Goal: Check status: Check status

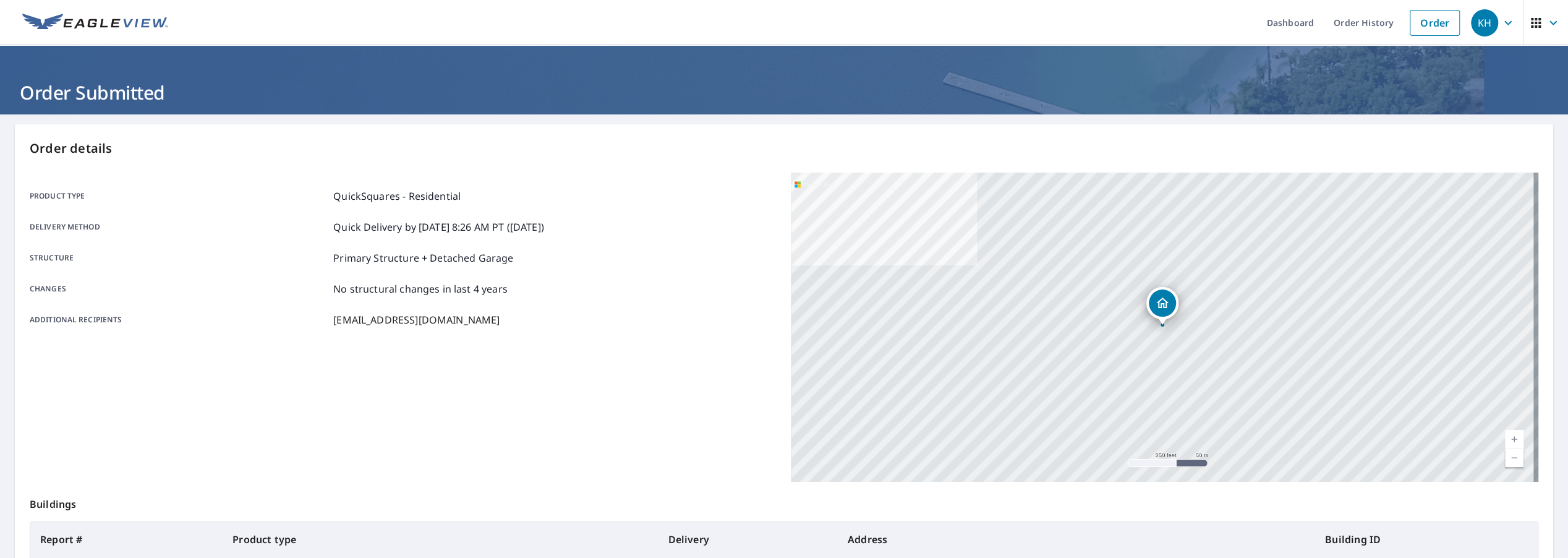
scroll to position [19, 0]
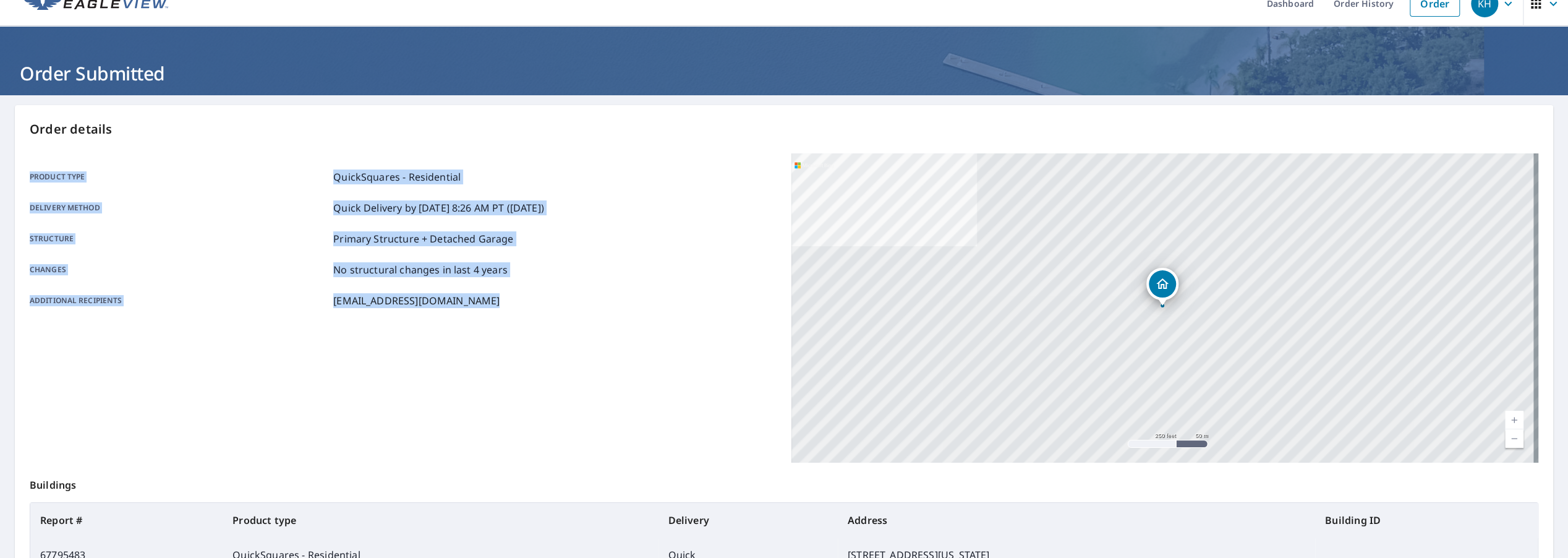
drag, startPoint x: 30, startPoint y: 177, endPoint x: 477, endPoint y: 313, distance: 467.2
click at [477, 313] on div "Product type QuickSquares - Residential Delivery method Quick Delivery by [DATE…" at bounding box center [403, 238] width 747 height 170
click at [428, 193] on div "Product type QuickSquares - Residential Delivery method Quick Delivery by [DATE…" at bounding box center [403, 239] width 747 height 139
drag, startPoint x: 29, startPoint y: 175, endPoint x: 473, endPoint y: 298, distance: 460.7
click at [511, 308] on div "Product type QuickSquares - Residential Delivery method Quick Delivery by [DATE…" at bounding box center [403, 238] width 747 height 170
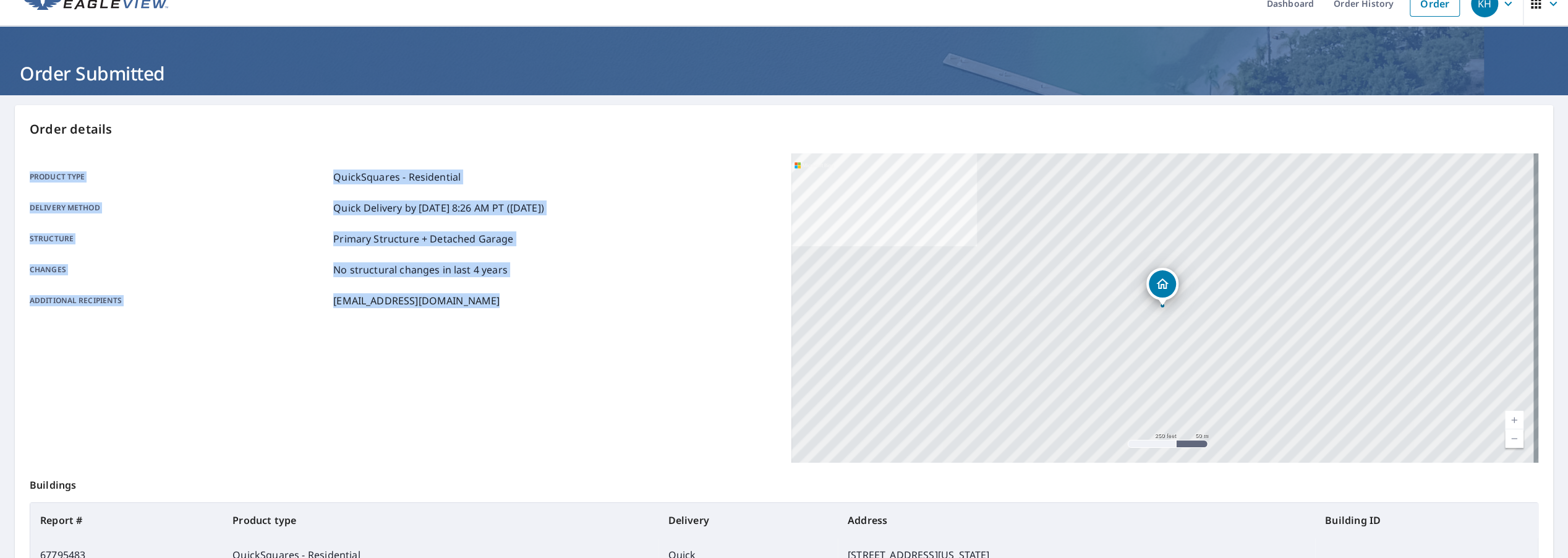
click at [473, 298] on div "Additional recipients [EMAIL_ADDRESS][DOMAIN_NAME]" at bounding box center [403, 301] width 747 height 15
drag, startPoint x: 472, startPoint y: 299, endPoint x: 28, endPoint y: 180, distance: 459.7
click at [28, 180] on div "Order details Product type QuickSquares - Residential Delivery method Quick Del…" at bounding box center [784, 386] width 1538 height 562
click at [35, 179] on p "Product type" at bounding box center [179, 177] width 298 height 15
drag, startPoint x: 30, startPoint y: 177, endPoint x: 498, endPoint y: 301, distance: 484.1
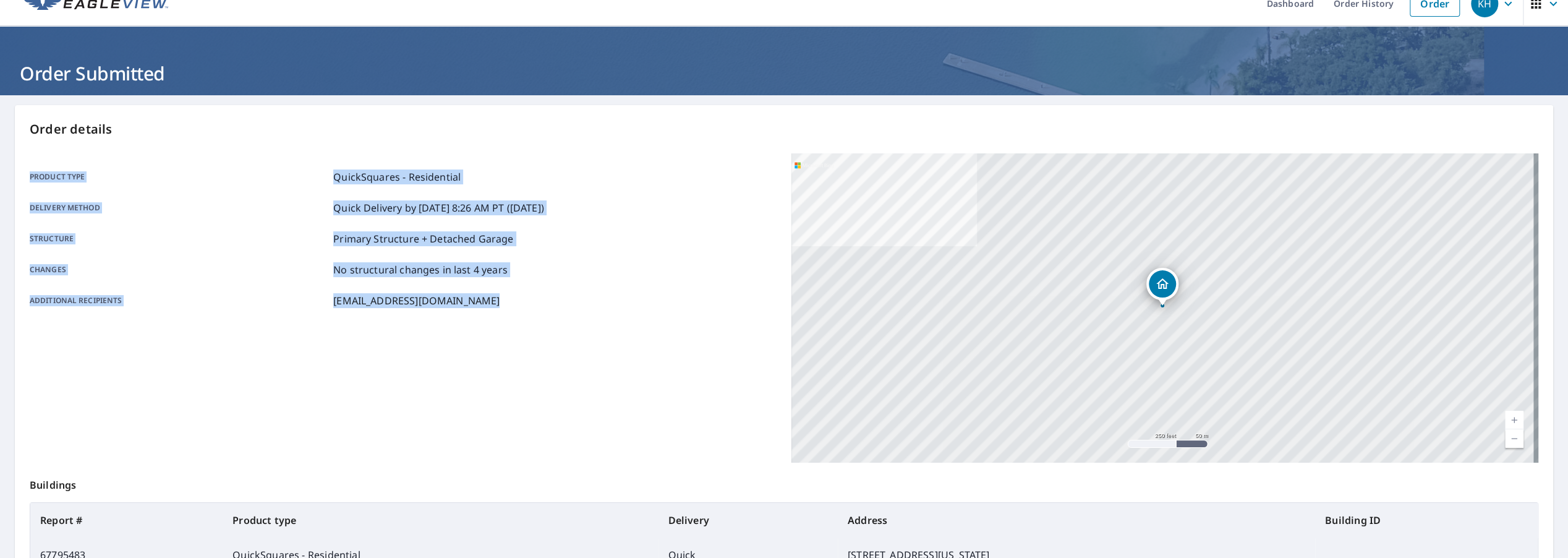
click at [498, 301] on div "Product type QuickSquares - Residential Delivery method Quick Delivery by [DATE…" at bounding box center [403, 239] width 747 height 139
click at [477, 303] on div "Additional recipients [EMAIL_ADDRESS][DOMAIN_NAME]" at bounding box center [403, 301] width 747 height 15
drag, startPoint x: 470, startPoint y: 306, endPoint x: 29, endPoint y: 175, distance: 460.0
click at [30, 175] on div "Product type QuickSquares - Residential Delivery method Quick Delivery by [DATE…" at bounding box center [403, 239] width 747 height 139
click at [30, 176] on p "Product type" at bounding box center [179, 177] width 298 height 15
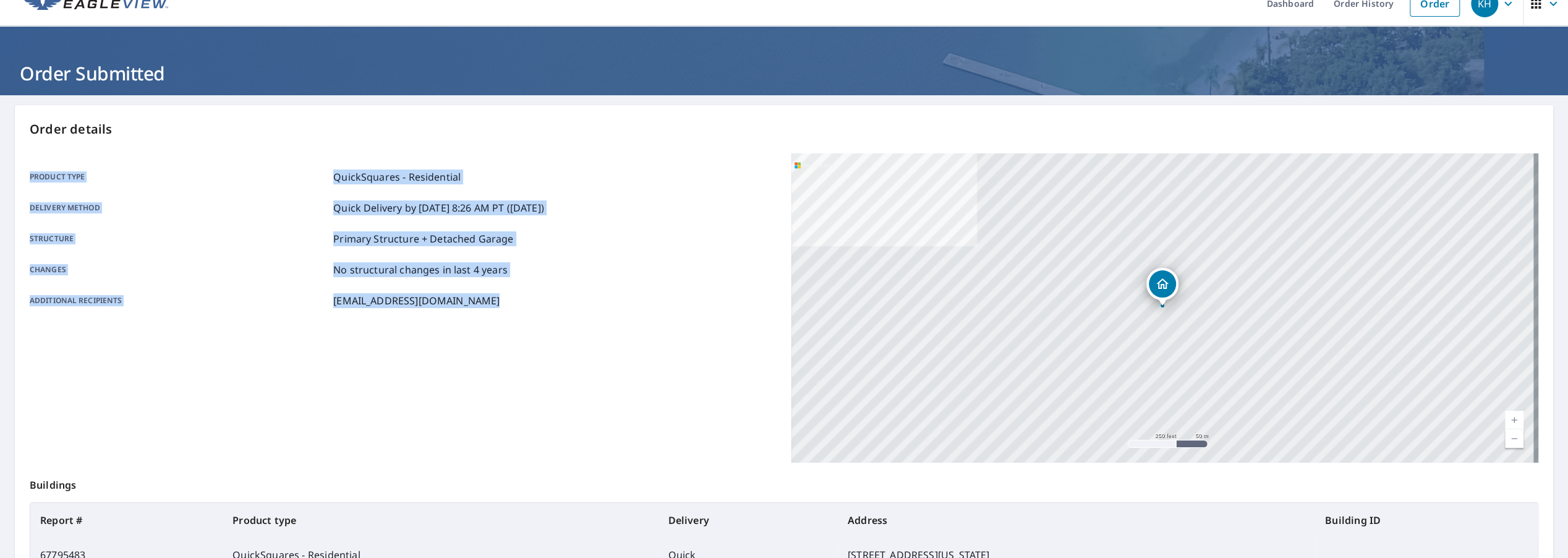
drag, startPoint x: 29, startPoint y: 178, endPoint x: 469, endPoint y: 301, distance: 456.9
click at [469, 301] on div "Product type QuickSquares - Residential Delivery method Quick Delivery by [DATE…" at bounding box center [403, 239] width 747 height 139
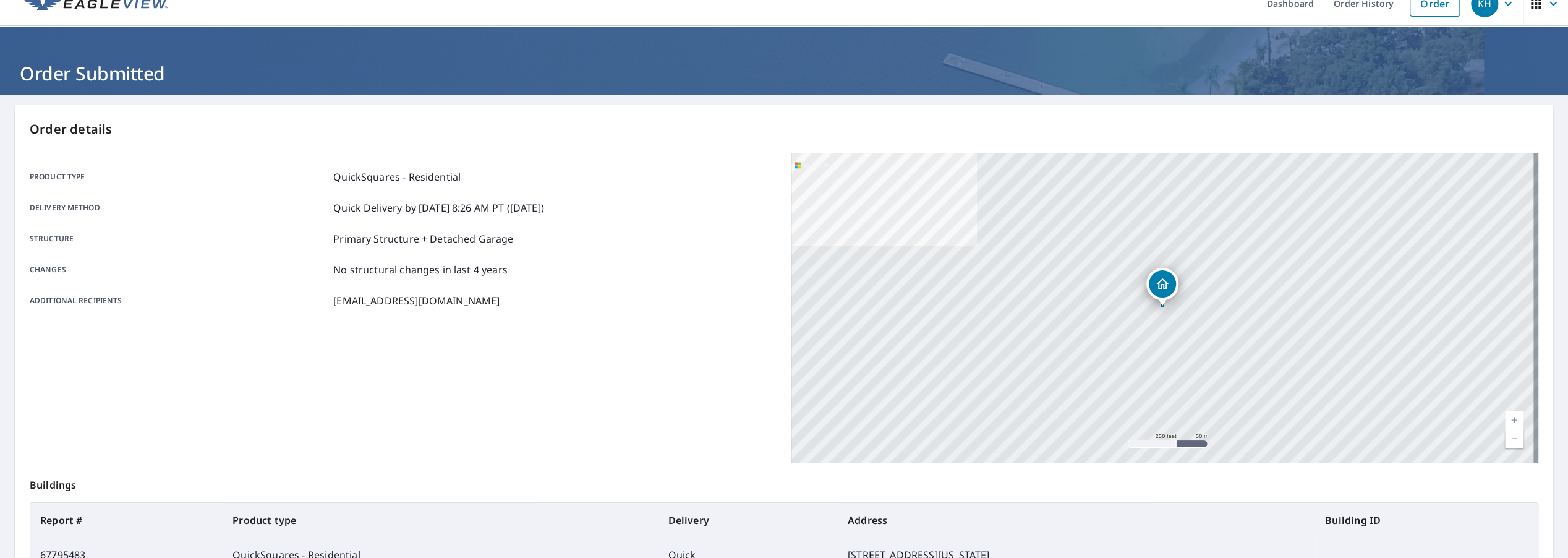
click at [75, 127] on p "Order details" at bounding box center [784, 129] width 1509 height 18
click at [146, 133] on p "Order details" at bounding box center [784, 129] width 1509 height 18
drag, startPoint x: 105, startPoint y: 129, endPoint x: 111, endPoint y: 131, distance: 6.3
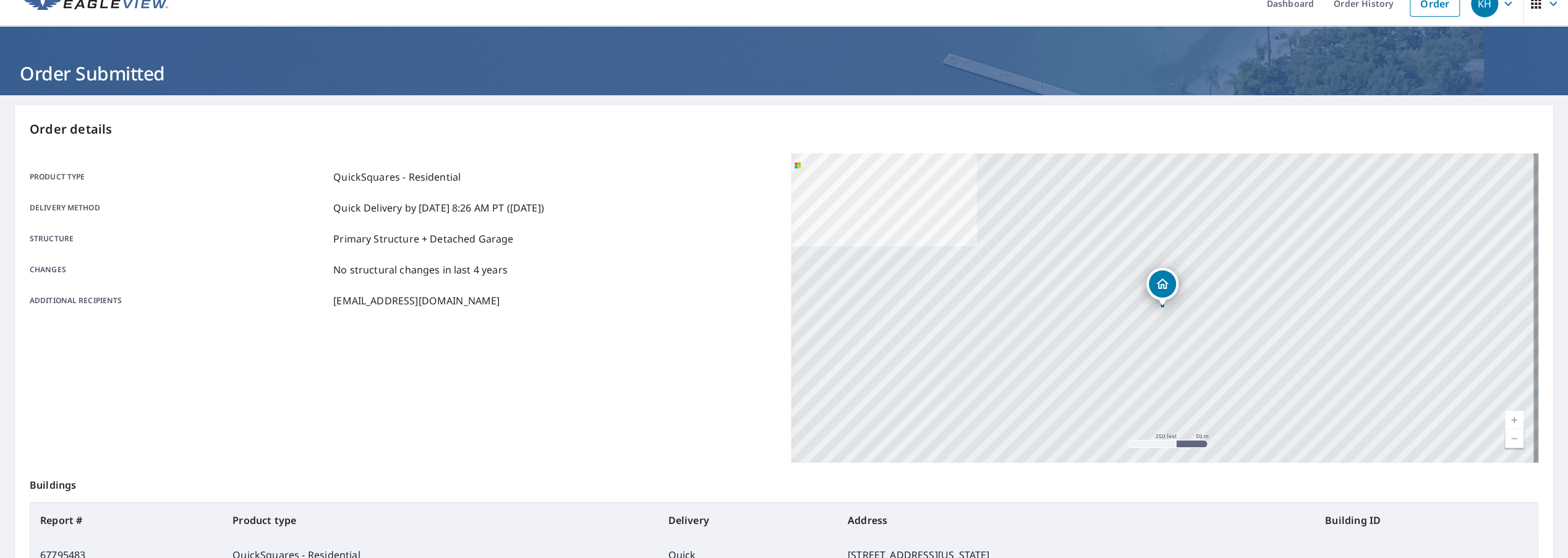
click at [110, 131] on p "Order details" at bounding box center [784, 129] width 1509 height 18
click at [30, 128] on p "Order details" at bounding box center [784, 129] width 1509 height 18
